Goal: Navigation & Orientation: Go to known website

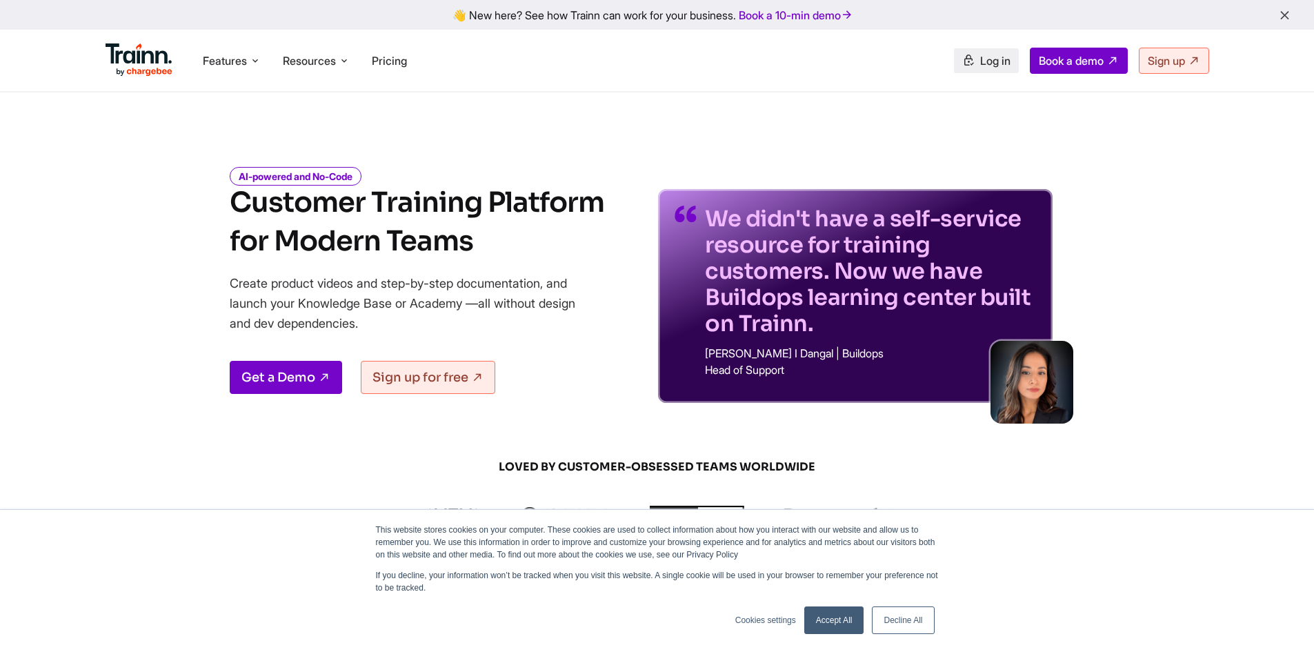
click at [985, 63] on span "Log in" at bounding box center [995, 61] width 30 height 14
click at [985, 61] on span "Log in" at bounding box center [995, 61] width 30 height 14
